Goal: Complete application form: Complete application form

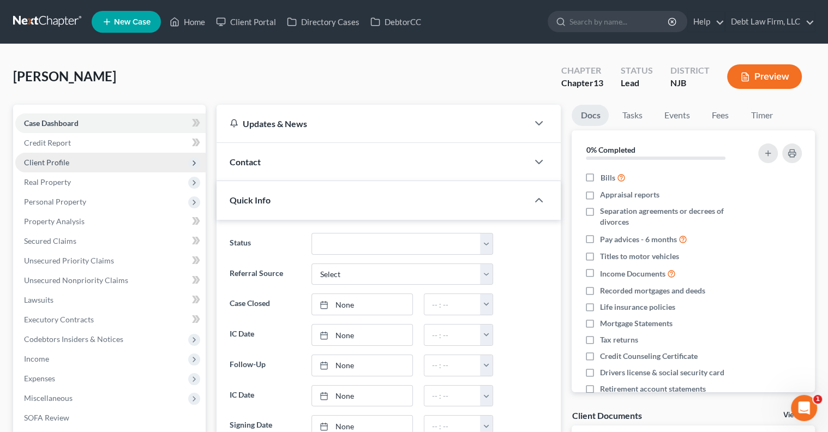
click at [110, 159] on span "Client Profile" at bounding box center [110, 163] width 190 height 20
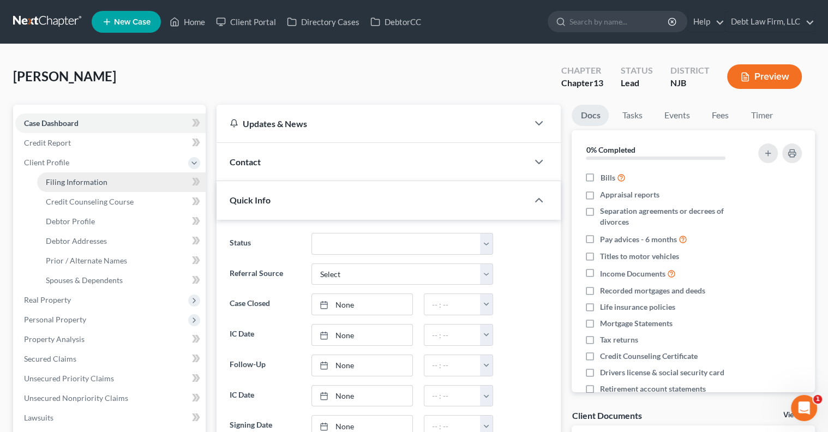
click at [113, 178] on link "Filing Information" at bounding box center [121, 182] width 168 height 20
select select "1"
select select "0"
select select "3"
select select "36"
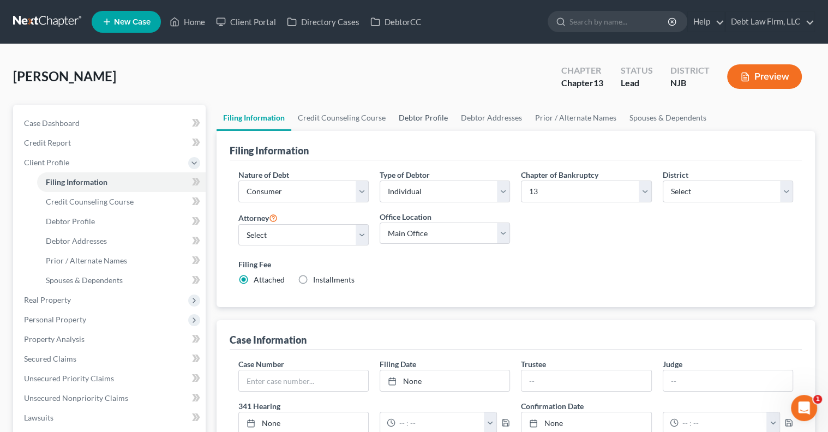
click at [424, 119] on link "Debtor Profile" at bounding box center [423, 118] width 62 height 26
select select "1"
select select "0"
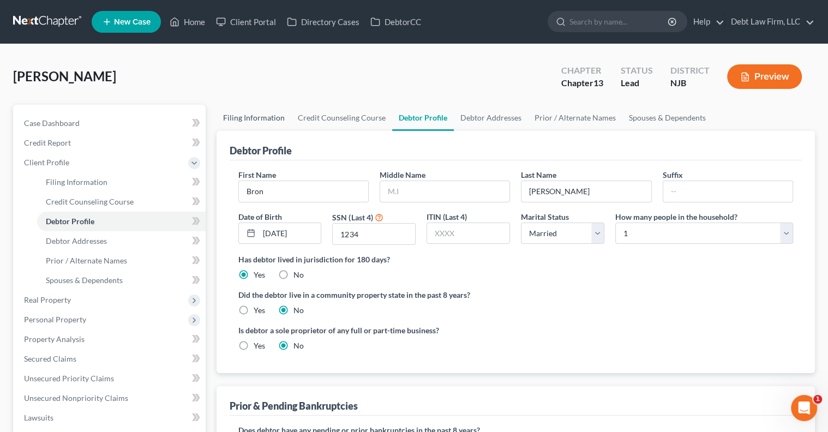
click at [273, 118] on link "Filing Information" at bounding box center [253, 118] width 75 height 26
select select "1"
select select "0"
select select "3"
select select "51"
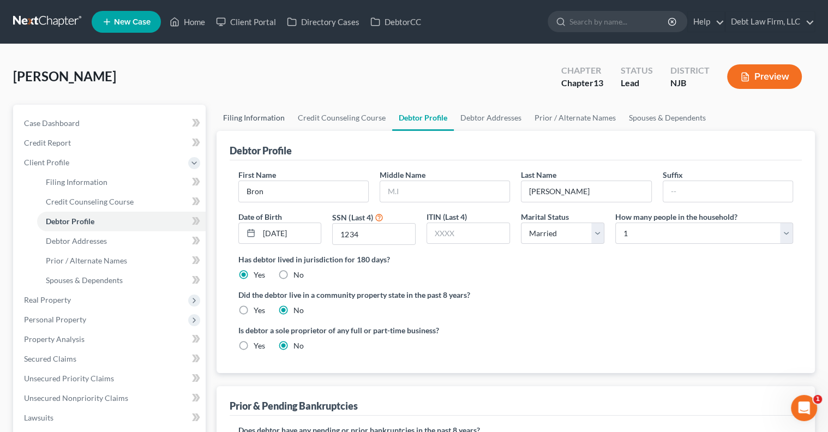
select select "21"
select select "36"
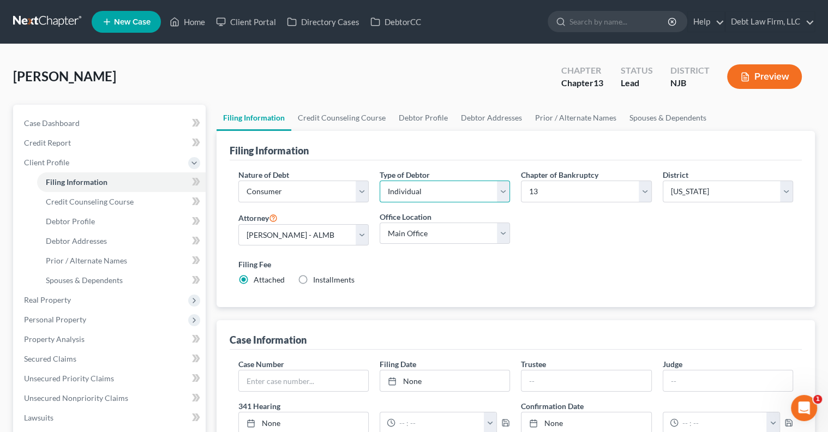
click at [417, 186] on select "Select Individual Joint" at bounding box center [444, 191] width 130 height 22
select select "1"
click at [379, 180] on select "Select Individual Joint" at bounding box center [444, 191] width 130 height 22
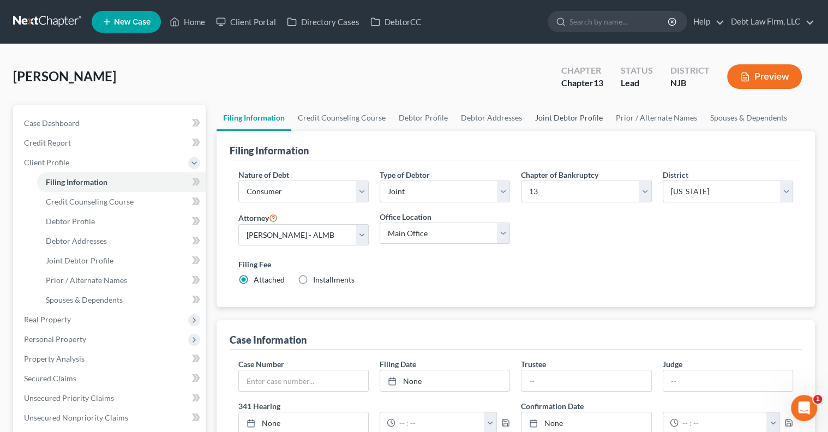
click at [566, 122] on link "Joint Debtor Profile" at bounding box center [568, 118] width 81 height 26
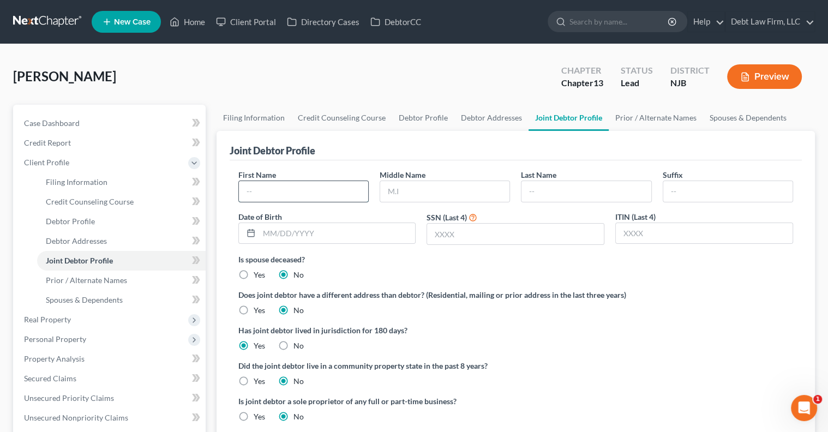
click at [342, 195] on input "text" at bounding box center [303, 191] width 129 height 21
type input "t"
type input "L"
type input "t"
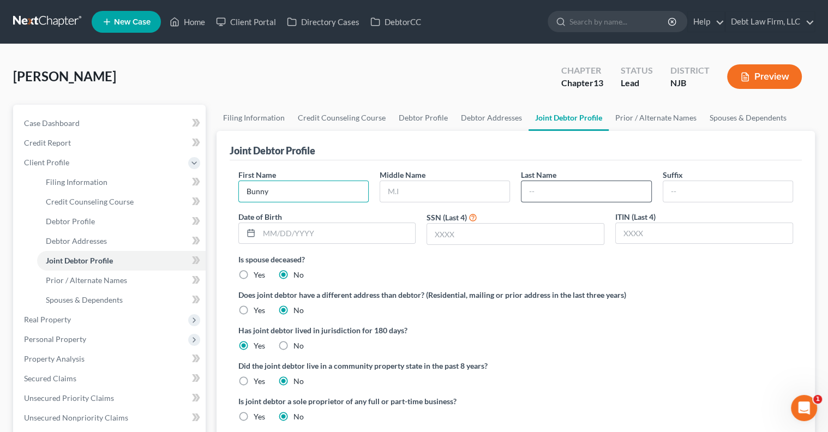
type input "Bunny"
click at [542, 194] on input "text" at bounding box center [585, 191] width 129 height 21
type input "Rabbit"
click at [356, 237] on input "text" at bounding box center [337, 233] width 156 height 21
type input "[DATE]"
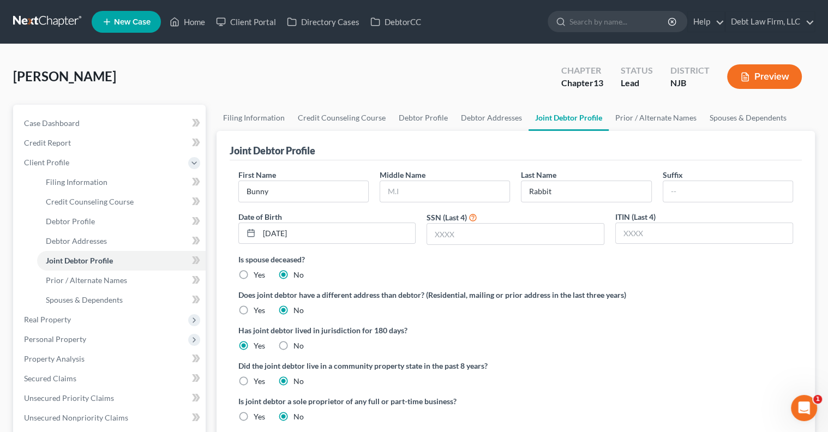
click at [545, 243] on div "First Name Bunny Middle Name Last Name Rabbit Suffix Date of Birth [DEMOGRAPHIC…" at bounding box center [516, 211] width 566 height 84
click at [532, 243] on div at bounding box center [515, 234] width 178 height 22
click at [530, 239] on input "text" at bounding box center [515, 234] width 177 height 21
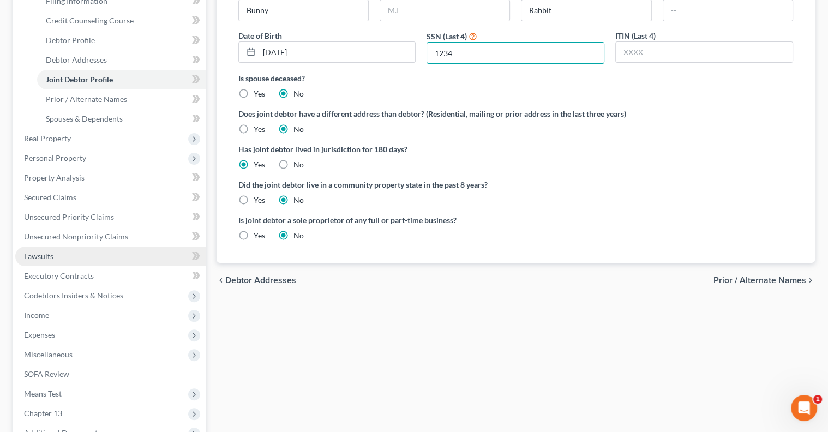
scroll to position [198, 0]
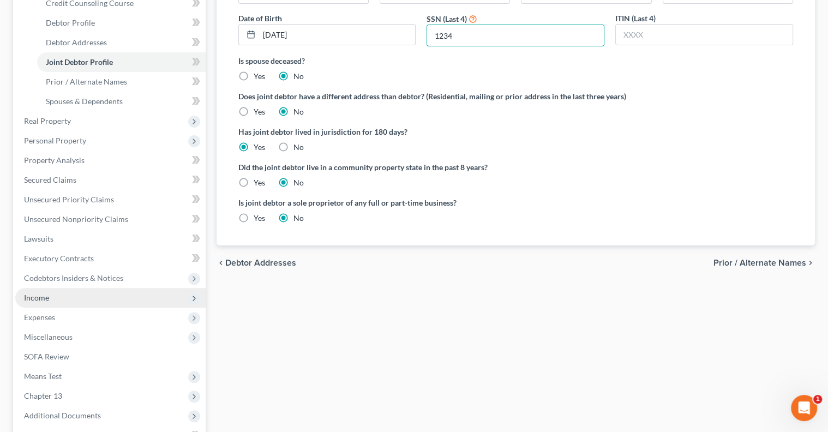
type input "1234"
click at [68, 294] on span "Income" at bounding box center [110, 298] width 190 height 20
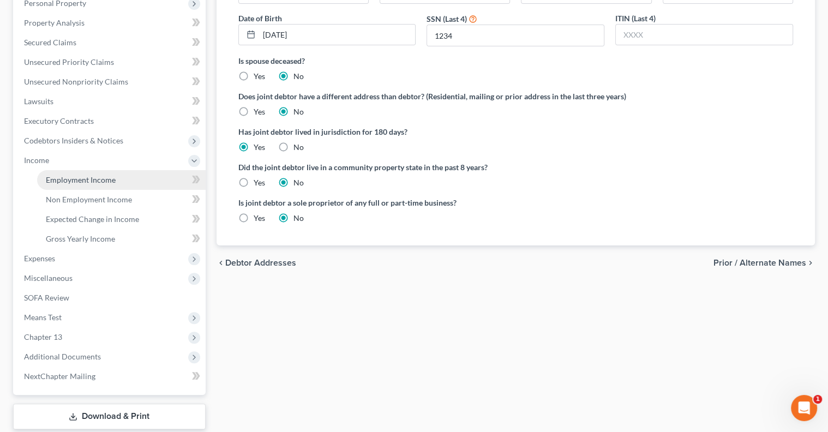
click at [110, 181] on span "Employment Income" at bounding box center [81, 179] width 70 height 9
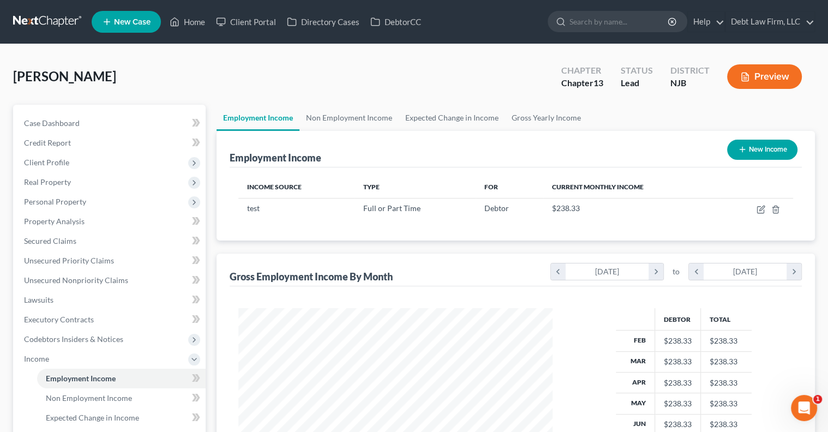
scroll to position [194, 336]
click at [751, 153] on button "New Income" at bounding box center [762, 150] width 70 height 20
select select "0"
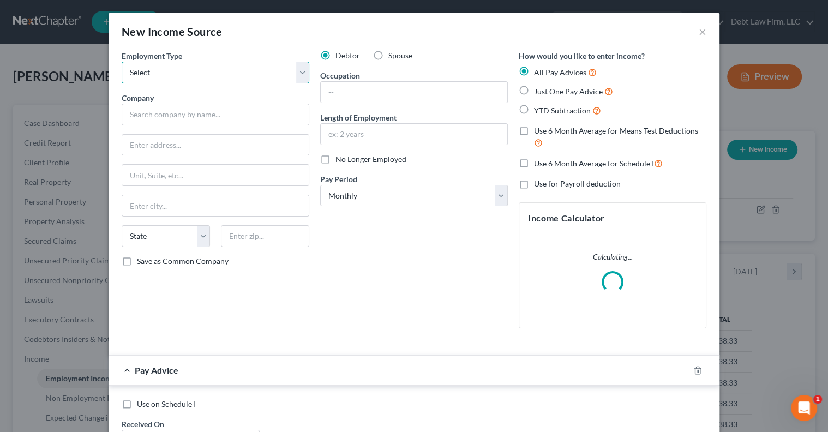
click at [222, 71] on select "Select Full or [DEMOGRAPHIC_DATA] Employment Self Employment" at bounding box center [216, 73] width 188 height 22
select select "0"
click at [122, 62] on select "Select Full or [DEMOGRAPHIC_DATA] Employment Self Employment" at bounding box center [216, 73] width 188 height 22
click at [340, 97] on input "text" at bounding box center [414, 92] width 186 height 21
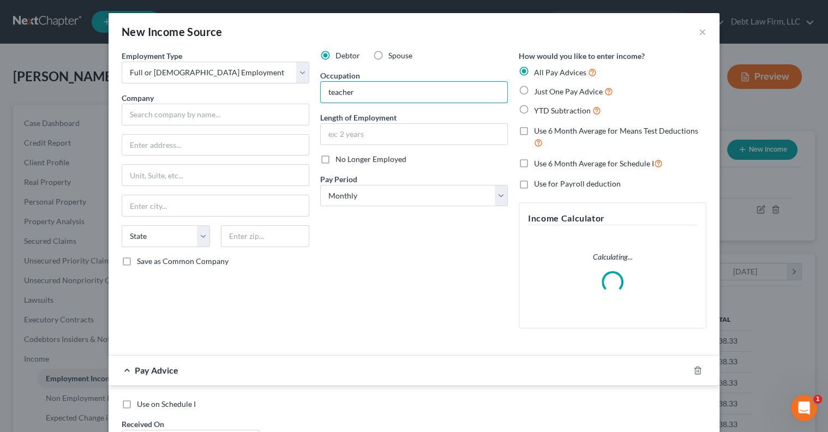
type input "teacher"
click at [388, 52] on label "Spouse" at bounding box center [400, 55] width 24 height 11
click at [392, 52] on input "Spouse" at bounding box center [395, 53] width 7 height 7
radio input "true"
click at [534, 184] on label "Use for Payroll deduction" at bounding box center [577, 183] width 87 height 11
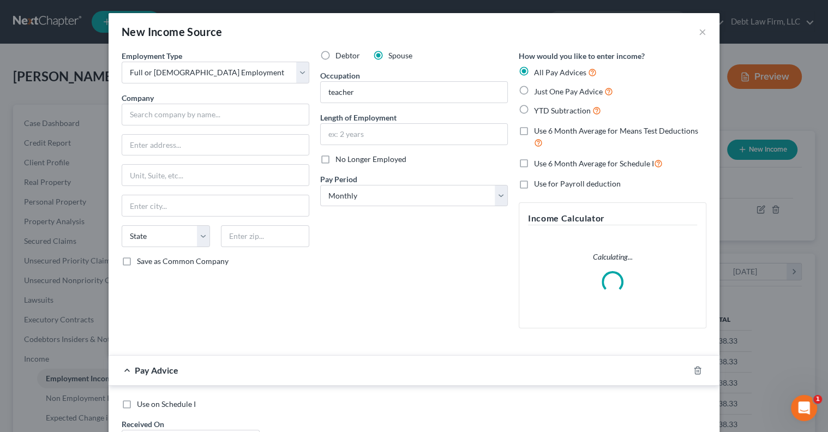
click at [538, 184] on input "Use for Payroll deduction" at bounding box center [541, 181] width 7 height 7
checkbox input "true"
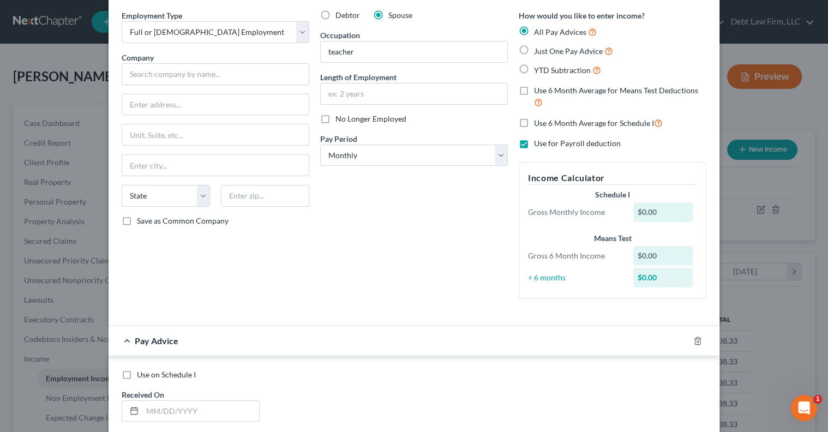
scroll to position [50, 0]
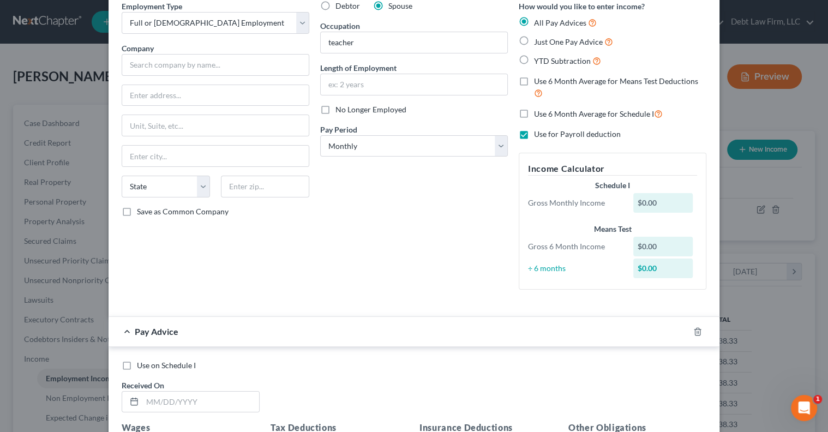
click at [137, 362] on label "Use on Schedule I" at bounding box center [166, 365] width 59 height 11
click at [141, 362] on input "Use on Schedule I" at bounding box center [144, 363] width 7 height 7
checkbox input "true"
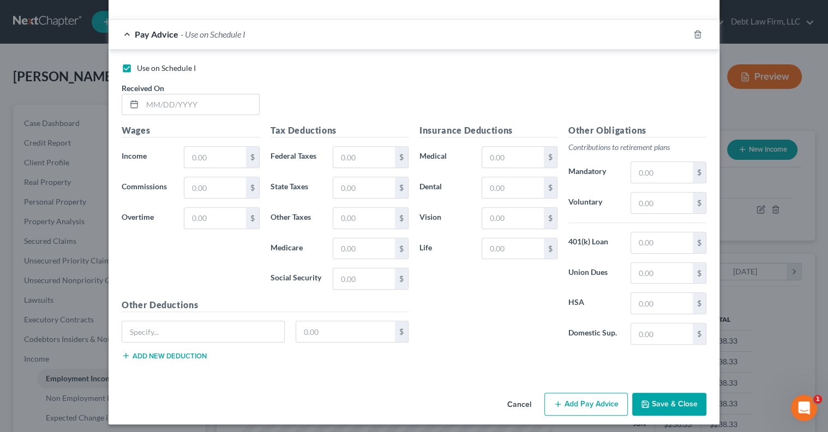
scroll to position [341, 0]
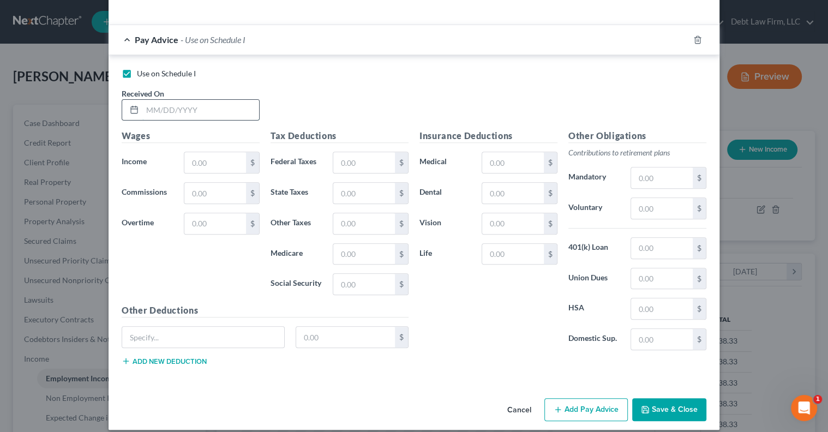
click at [165, 113] on input "text" at bounding box center [200, 110] width 117 height 21
type input "[DATE]"
click at [215, 149] on div "Wages Income * $ Commissions $ Overtime $" at bounding box center [190, 216] width 149 height 174
click at [218, 162] on input "text" at bounding box center [215, 162] width 62 height 21
type input "2,000"
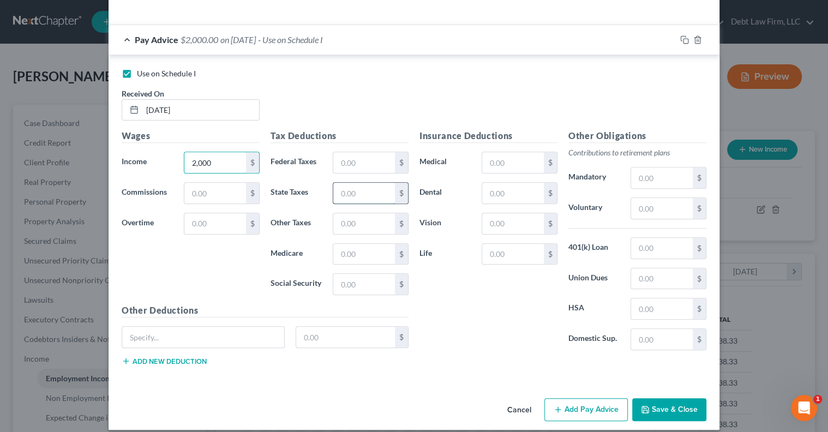
click at [343, 192] on input "text" at bounding box center [364, 193] width 62 height 21
type input "10"
click at [352, 224] on input "text" at bounding box center [364, 223] width 62 height 21
type input "10"
click at [363, 251] on input "text" at bounding box center [364, 254] width 62 height 21
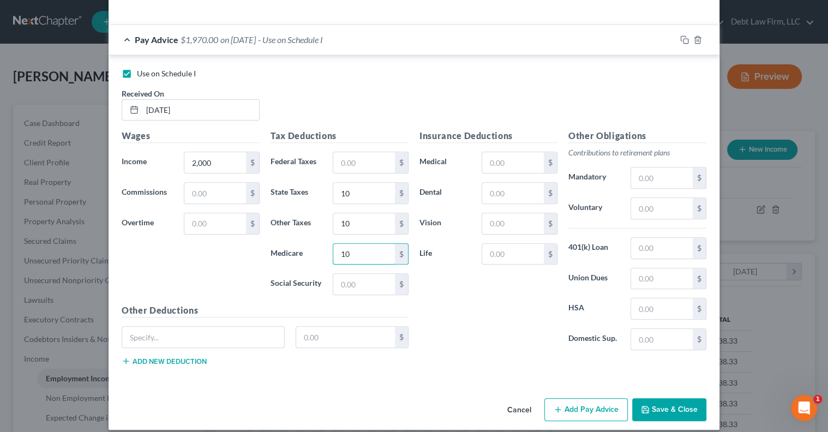
type input "10"
click at [477, 301] on div "Insurance Deductions Medical $ Dental $ Vision $ Life $" at bounding box center [488, 244] width 149 height 230
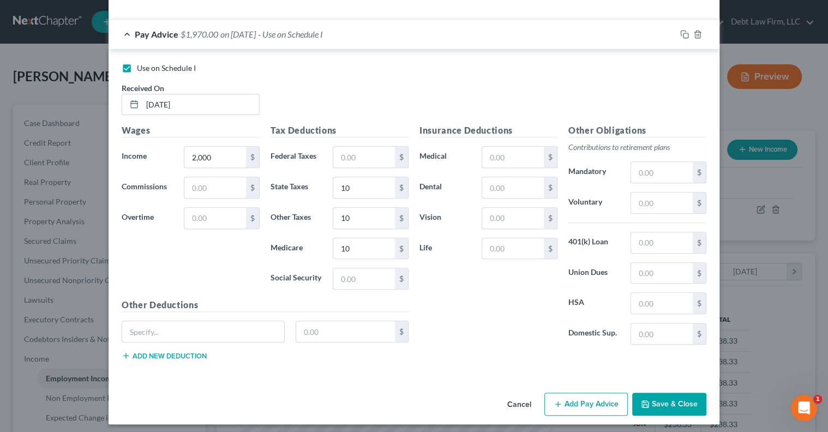
click at [673, 400] on button "Save & Close" at bounding box center [669, 403] width 74 height 23
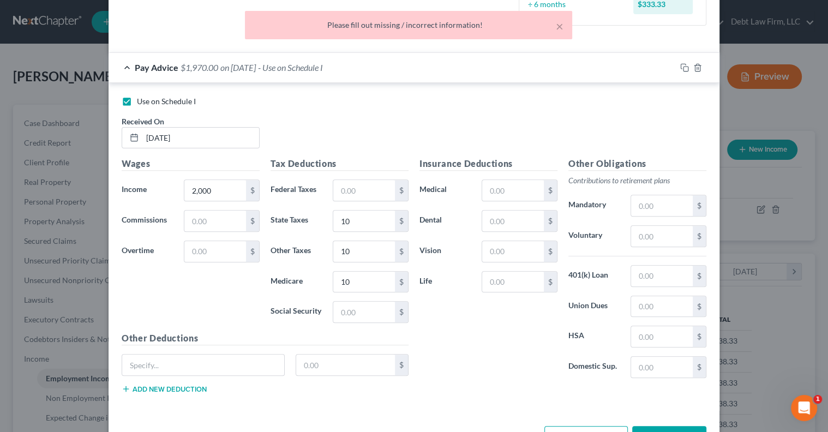
scroll to position [0, 0]
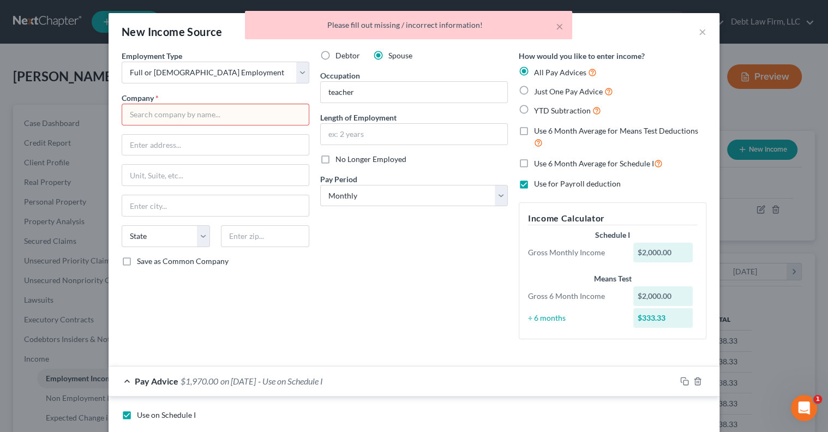
click at [235, 123] on input "text" at bounding box center [216, 115] width 188 height 22
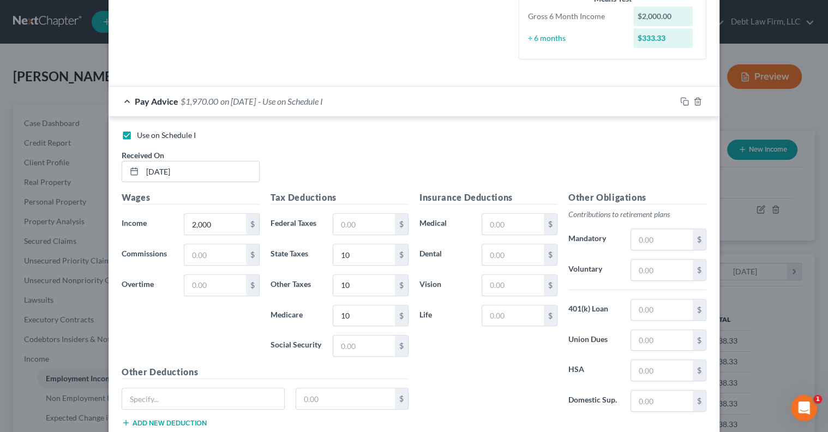
scroll to position [347, 0]
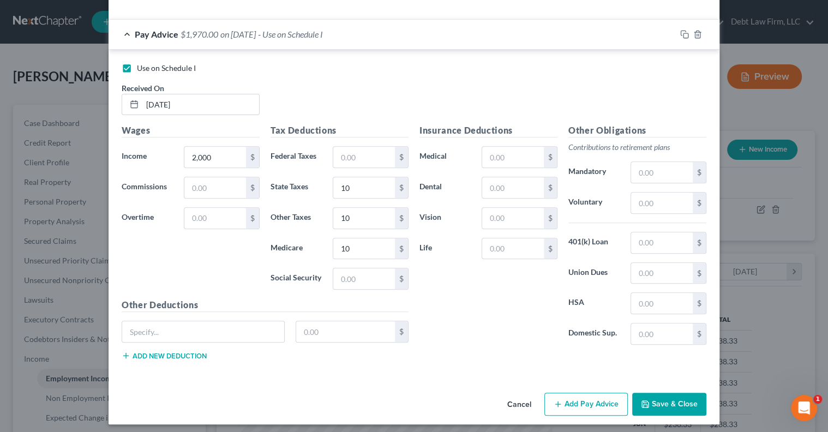
type input "school"
click at [670, 397] on button "Save & Close" at bounding box center [669, 403] width 74 height 23
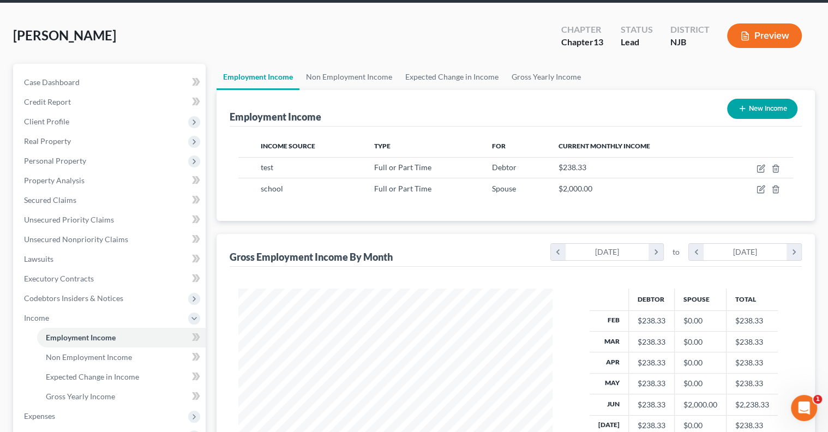
scroll to position [0, 0]
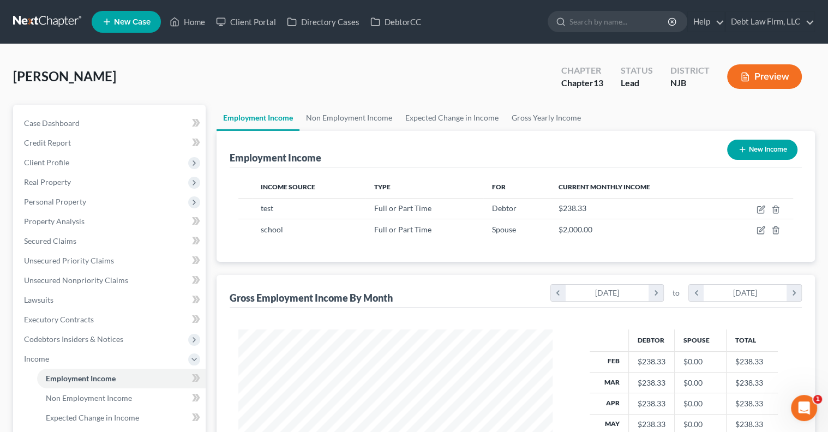
click at [770, 77] on button "Preview" at bounding box center [764, 76] width 75 height 25
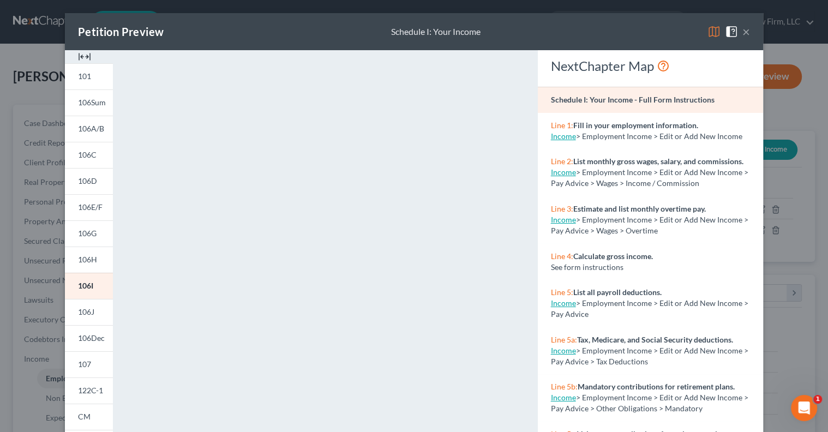
click at [748, 35] on button "×" at bounding box center [746, 31] width 8 height 13
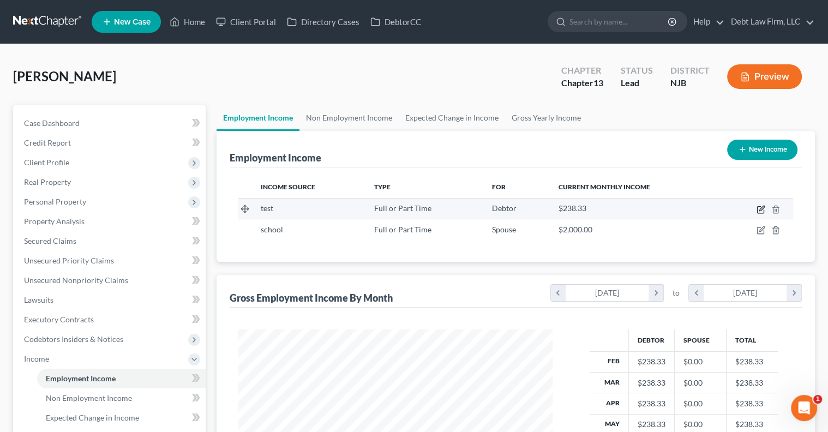
click at [760, 209] on icon "button" at bounding box center [761, 208] width 5 height 5
select select "0"
select select "2"
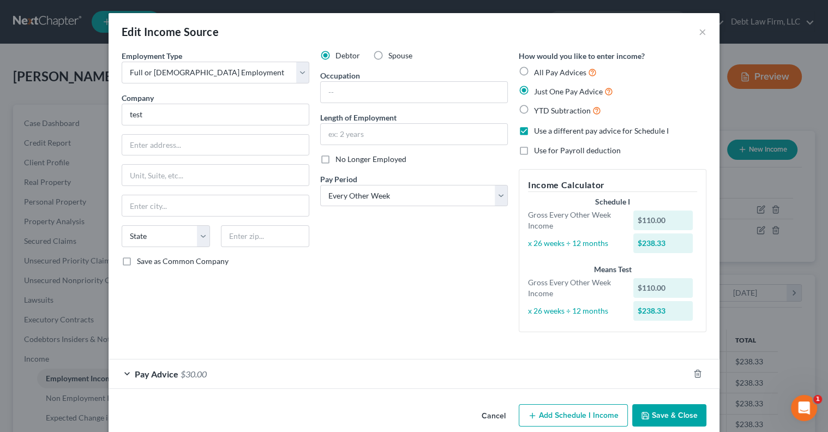
click at [534, 151] on label "Use for Payroll deduction" at bounding box center [577, 150] width 87 height 11
click at [538, 151] on input "Use for Payroll deduction" at bounding box center [541, 148] width 7 height 7
checkbox input "true"
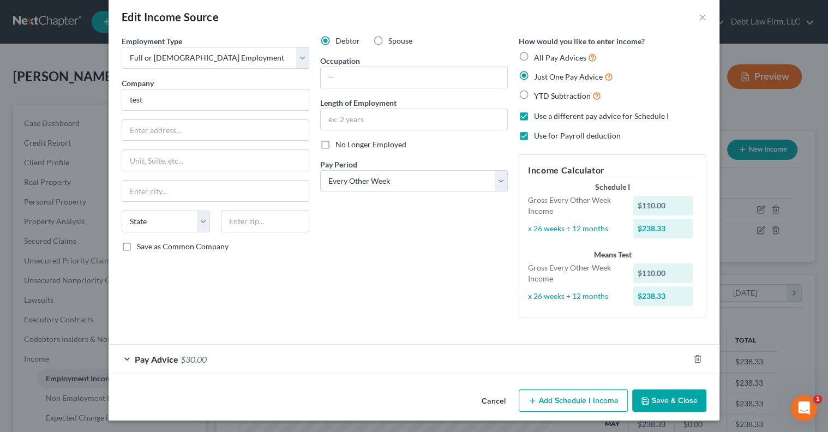
click at [671, 401] on button "Save & Close" at bounding box center [669, 400] width 74 height 23
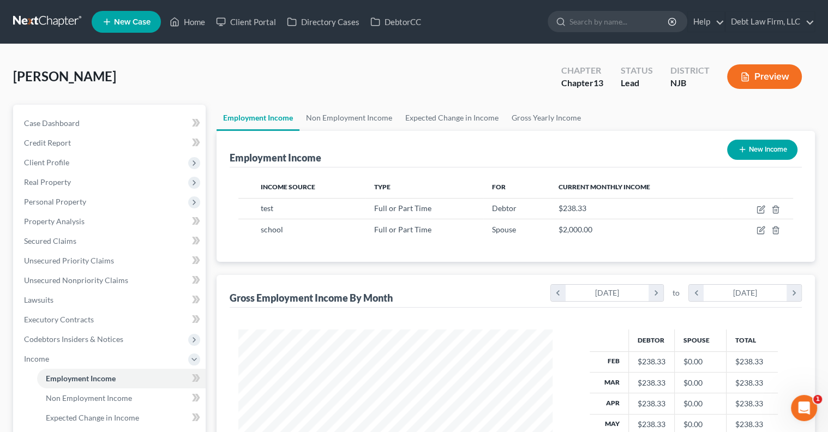
click at [759, 84] on button "Preview" at bounding box center [764, 76] width 75 height 25
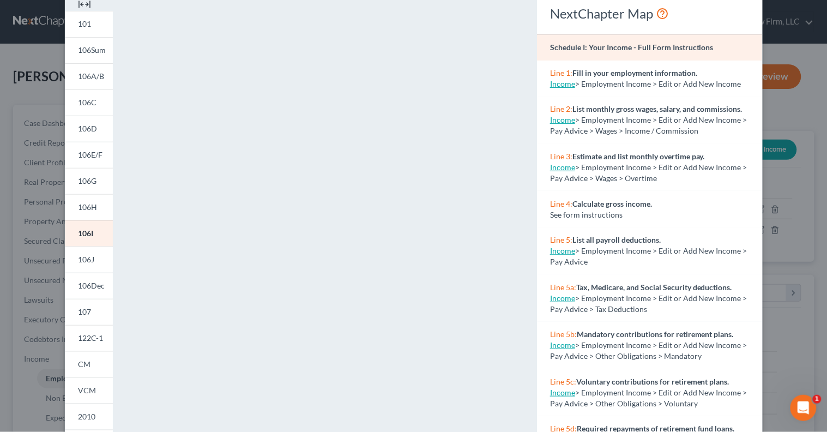
scroll to position [0, 0]
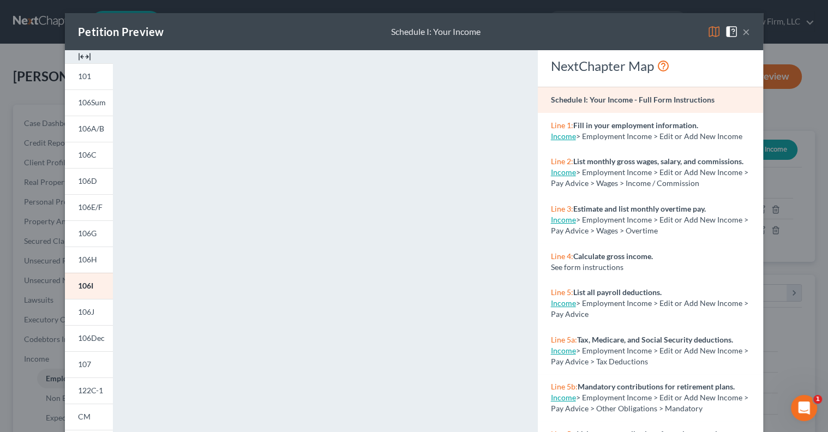
click at [746, 30] on button "×" at bounding box center [746, 31] width 8 height 13
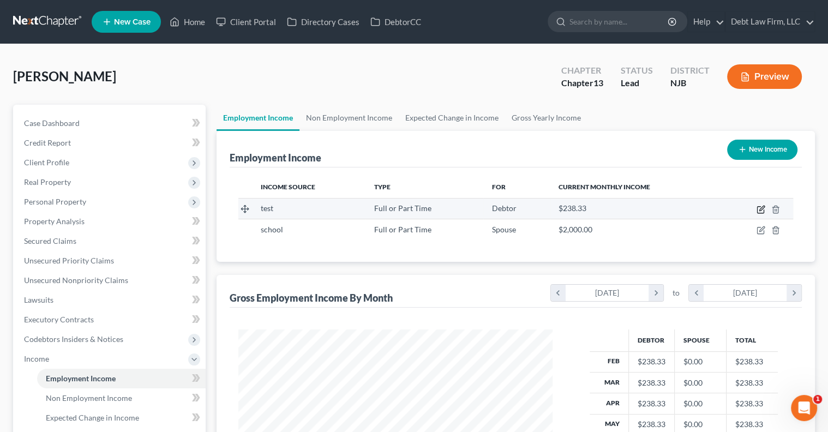
click at [760, 207] on icon "button" at bounding box center [761, 208] width 5 height 5
select select "0"
select select "2"
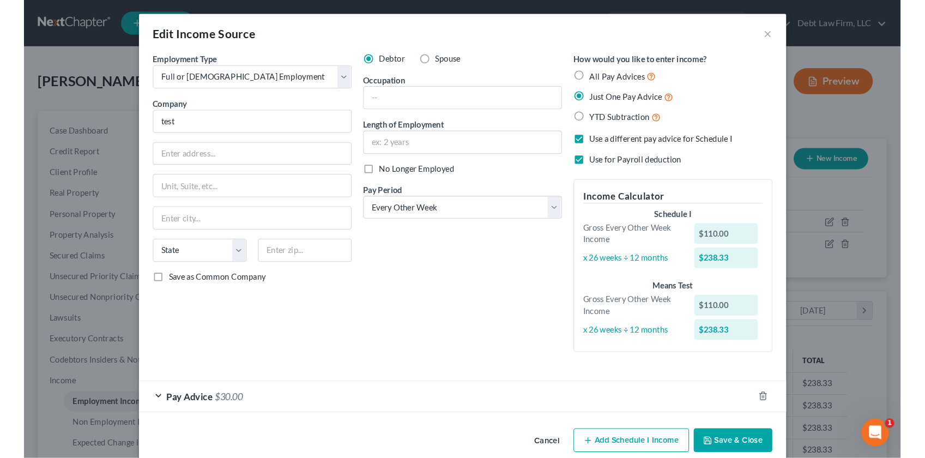
scroll to position [195, 336]
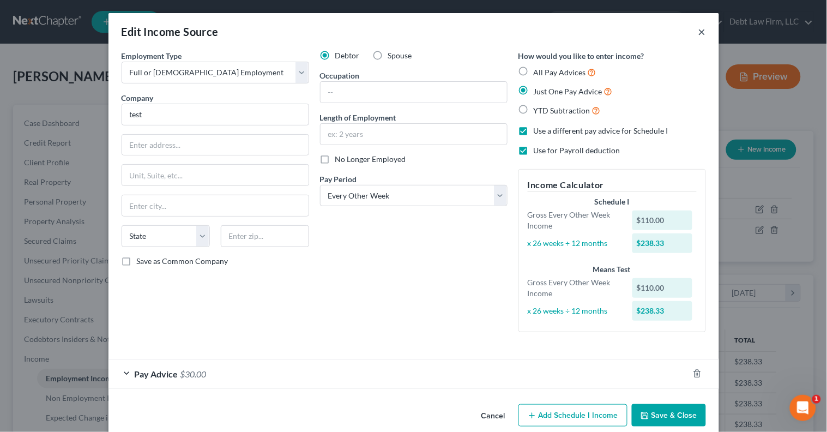
click at [701, 32] on button "×" at bounding box center [702, 31] width 8 height 13
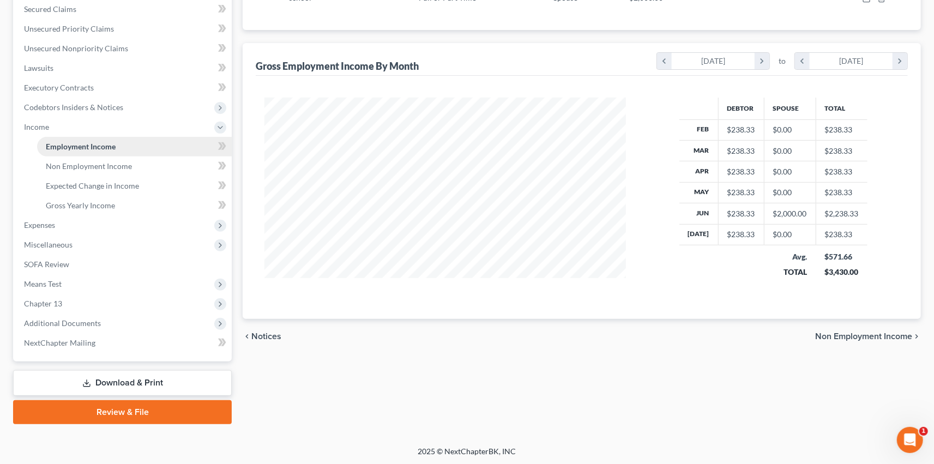
scroll to position [0, 0]
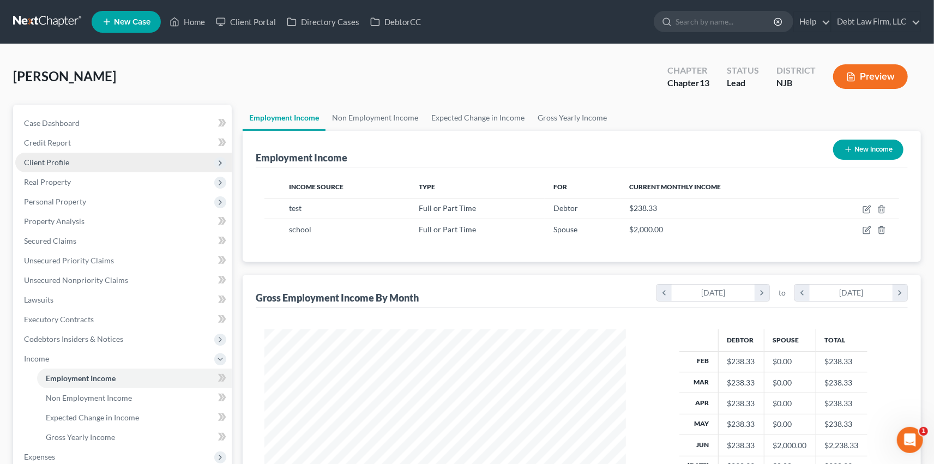
click at [126, 163] on span "Client Profile" at bounding box center [123, 163] width 216 height 20
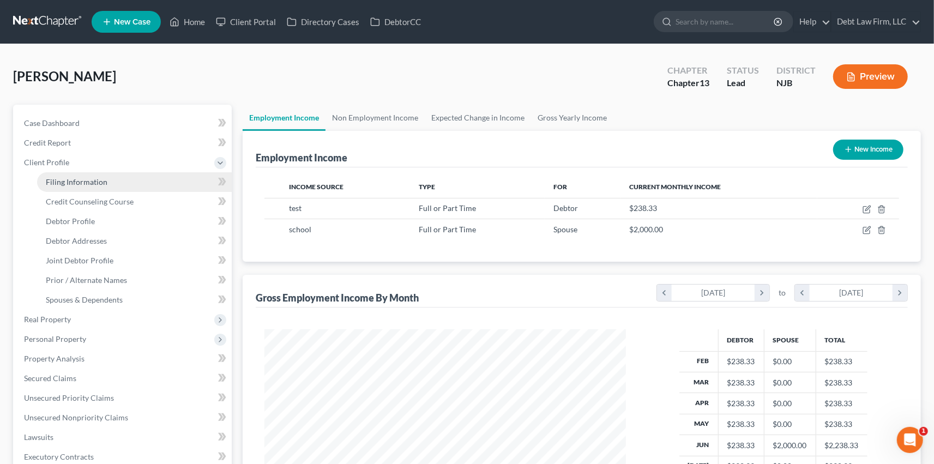
click at [146, 176] on link "Filing Information" at bounding box center [134, 182] width 195 height 20
select select "1"
select select "3"
select select "51"
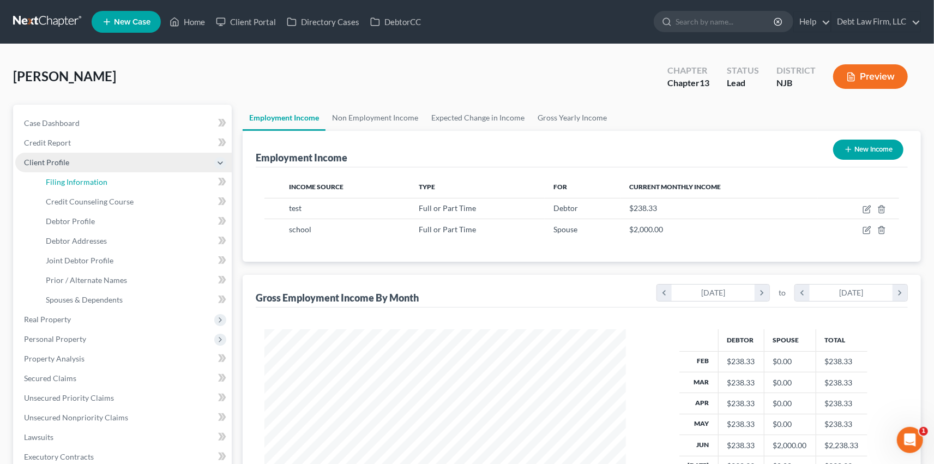
select select "21"
select select "36"
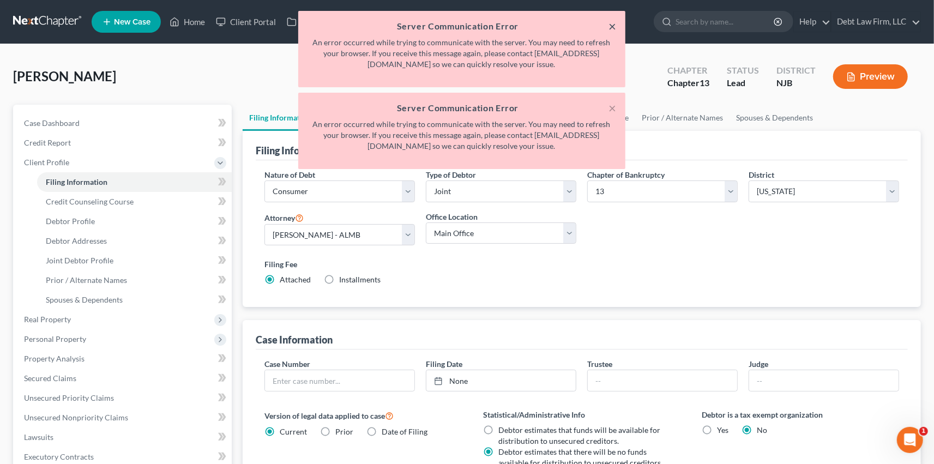
click at [612, 23] on button "×" at bounding box center [613, 26] width 8 height 13
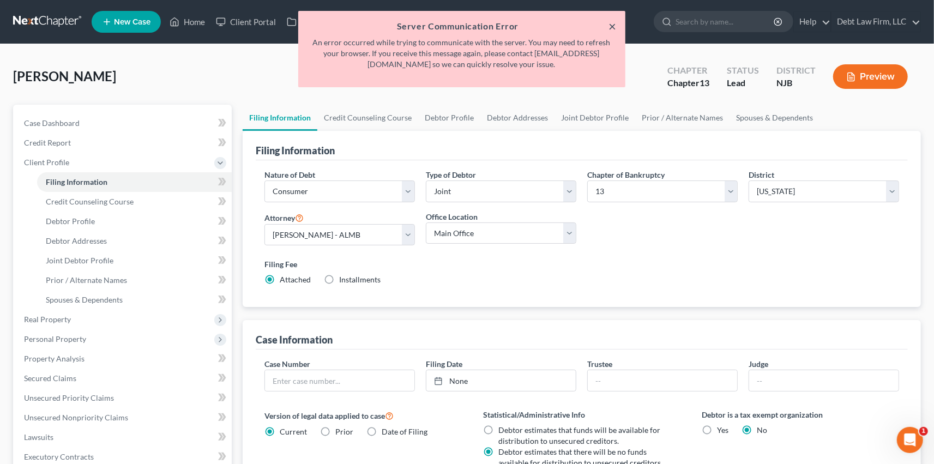
click at [612, 23] on button "×" at bounding box center [613, 26] width 8 height 13
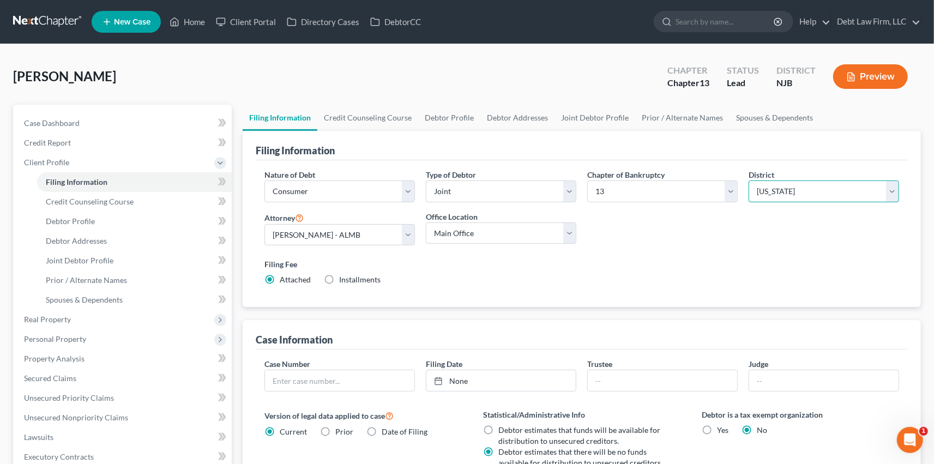
click at [798, 197] on select "Select [US_STATE] - [GEOGRAPHIC_DATA] [US_STATE] - [GEOGRAPHIC_DATA][US_STATE] …" at bounding box center [823, 191] width 150 height 22
select select "61"
click at [748, 180] on select "Select [US_STATE] - [GEOGRAPHIC_DATA] [US_STATE] - [GEOGRAPHIC_DATA][US_STATE] …" at bounding box center [823, 191] width 150 height 22
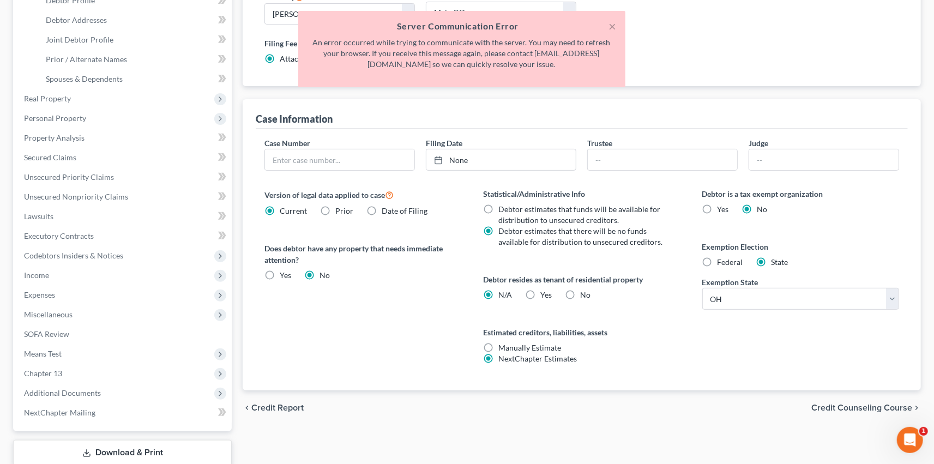
scroll to position [291, 0]
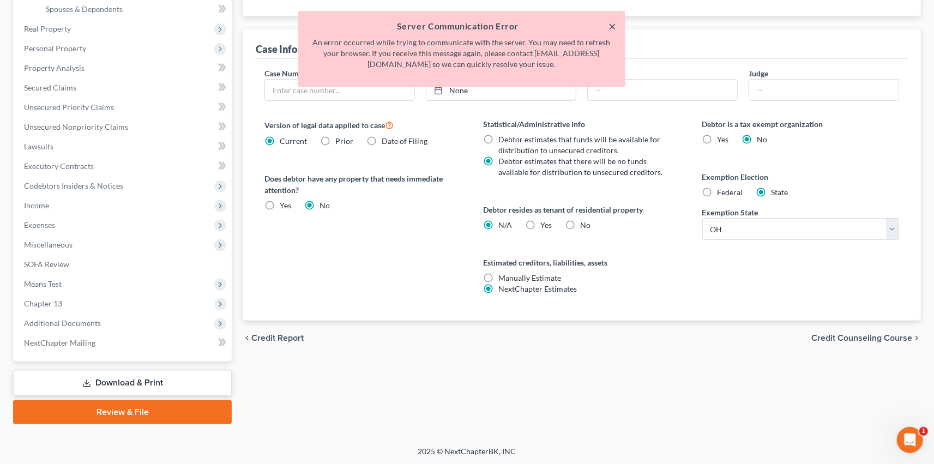
click at [615, 29] on button "×" at bounding box center [613, 26] width 8 height 13
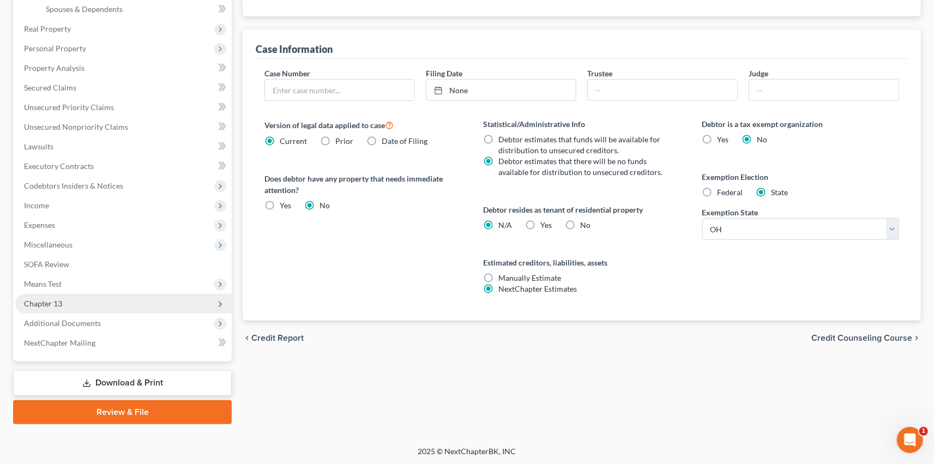
click at [104, 299] on span "Chapter 13" at bounding box center [123, 304] width 216 height 20
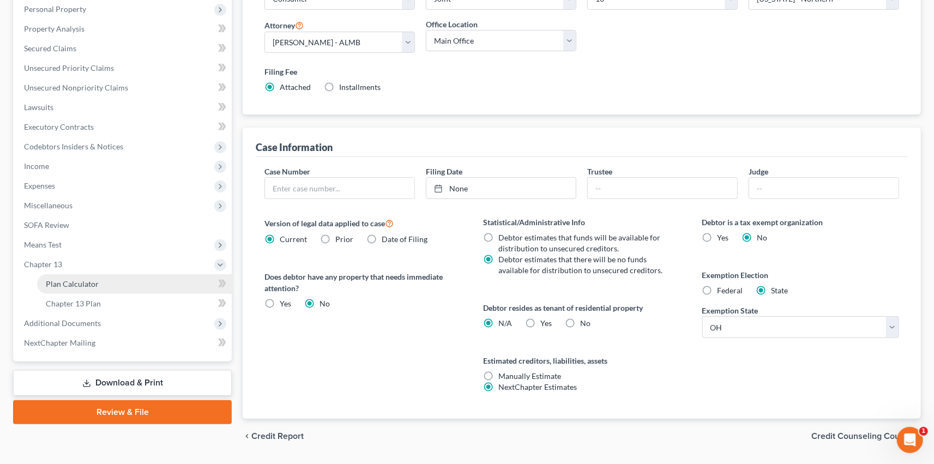
click at [119, 284] on link "Plan Calculator" at bounding box center [134, 284] width 195 height 20
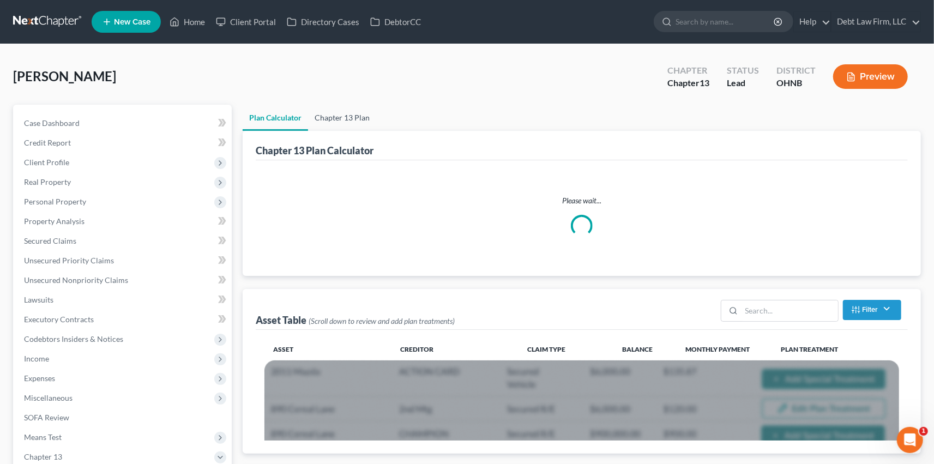
click at [366, 111] on link "Chapter 13 Plan" at bounding box center [342, 118] width 68 height 26
